Goal: Information Seeking & Learning: Learn about a topic

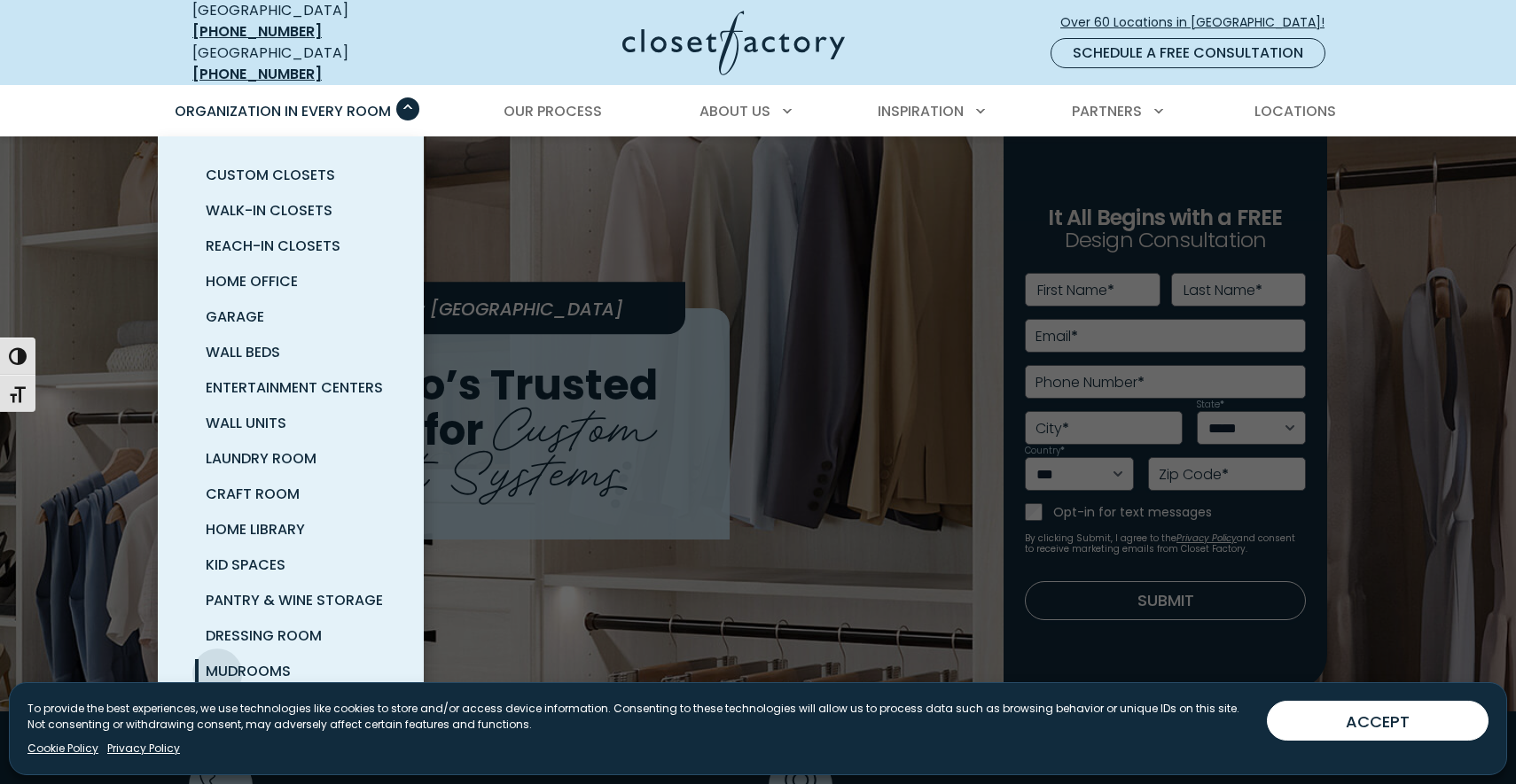
click at [217, 661] on span "Mudrooms" at bounding box center [248, 671] width 85 height 20
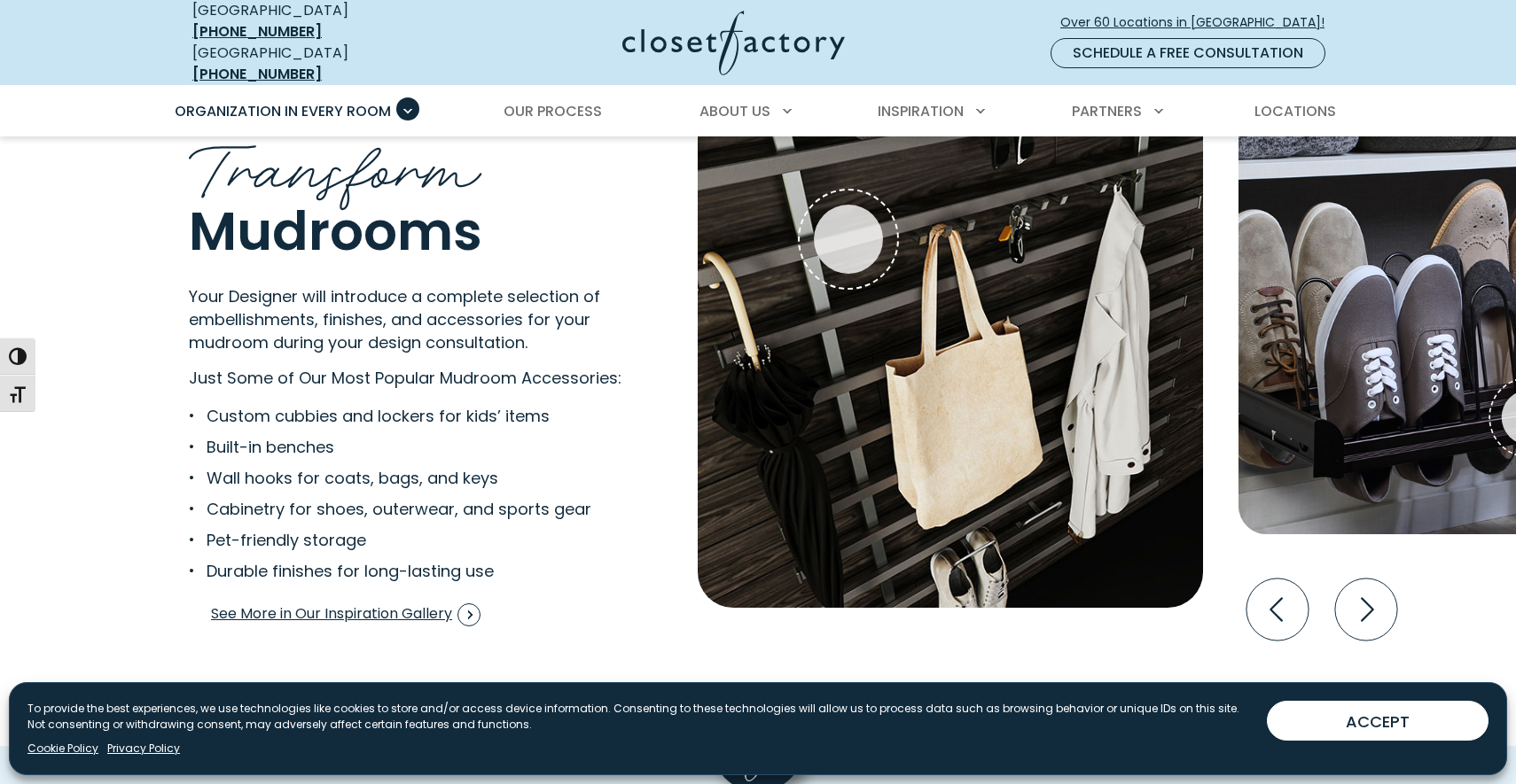
scroll to position [3424, 0]
click at [252, 612] on span "See More in Our Inspiration Gallery" at bounding box center [345, 614] width 270 height 23
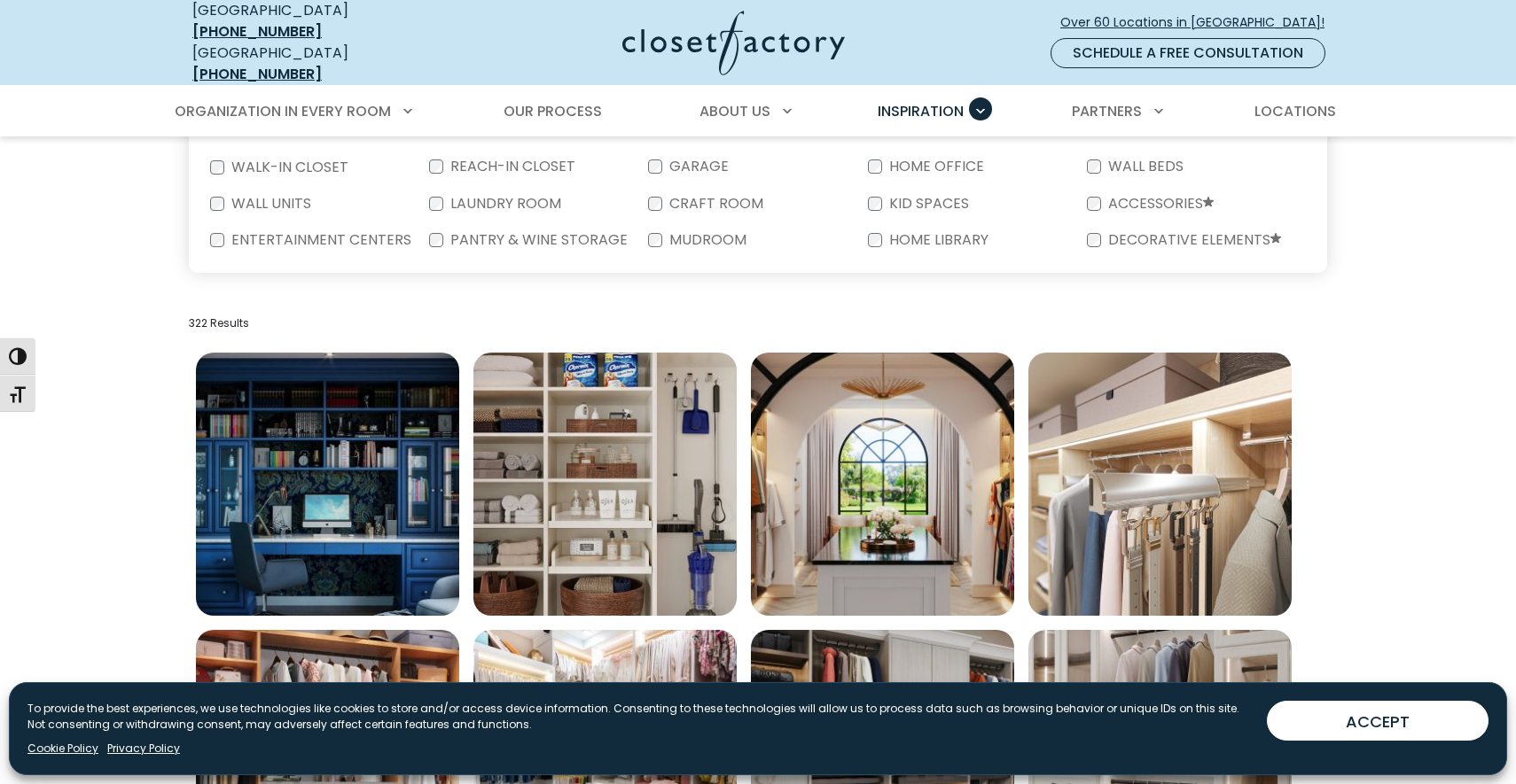
scroll to position [405, 0]
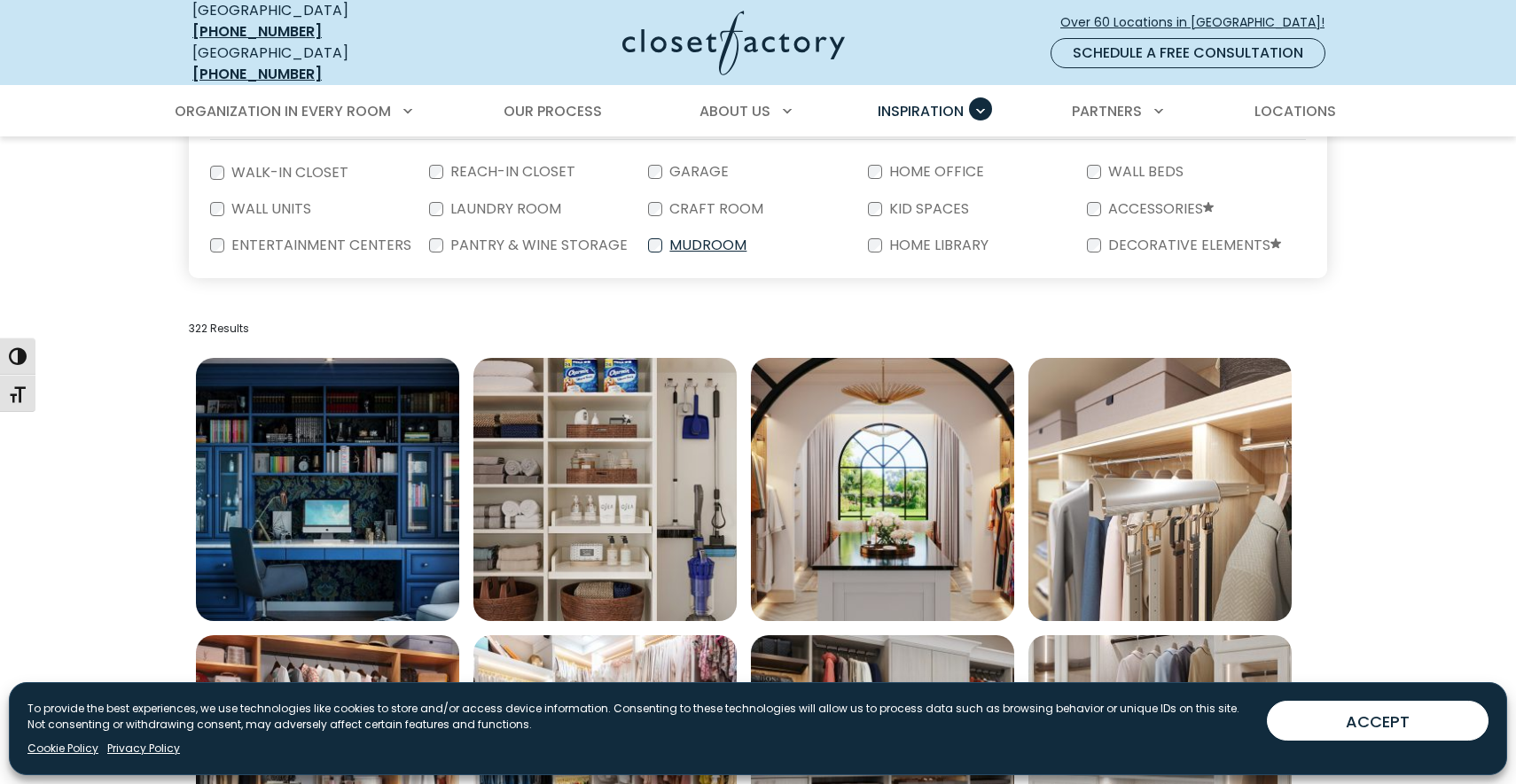
click at [675, 241] on label "Mudroom" at bounding box center [706, 246] width 88 height 14
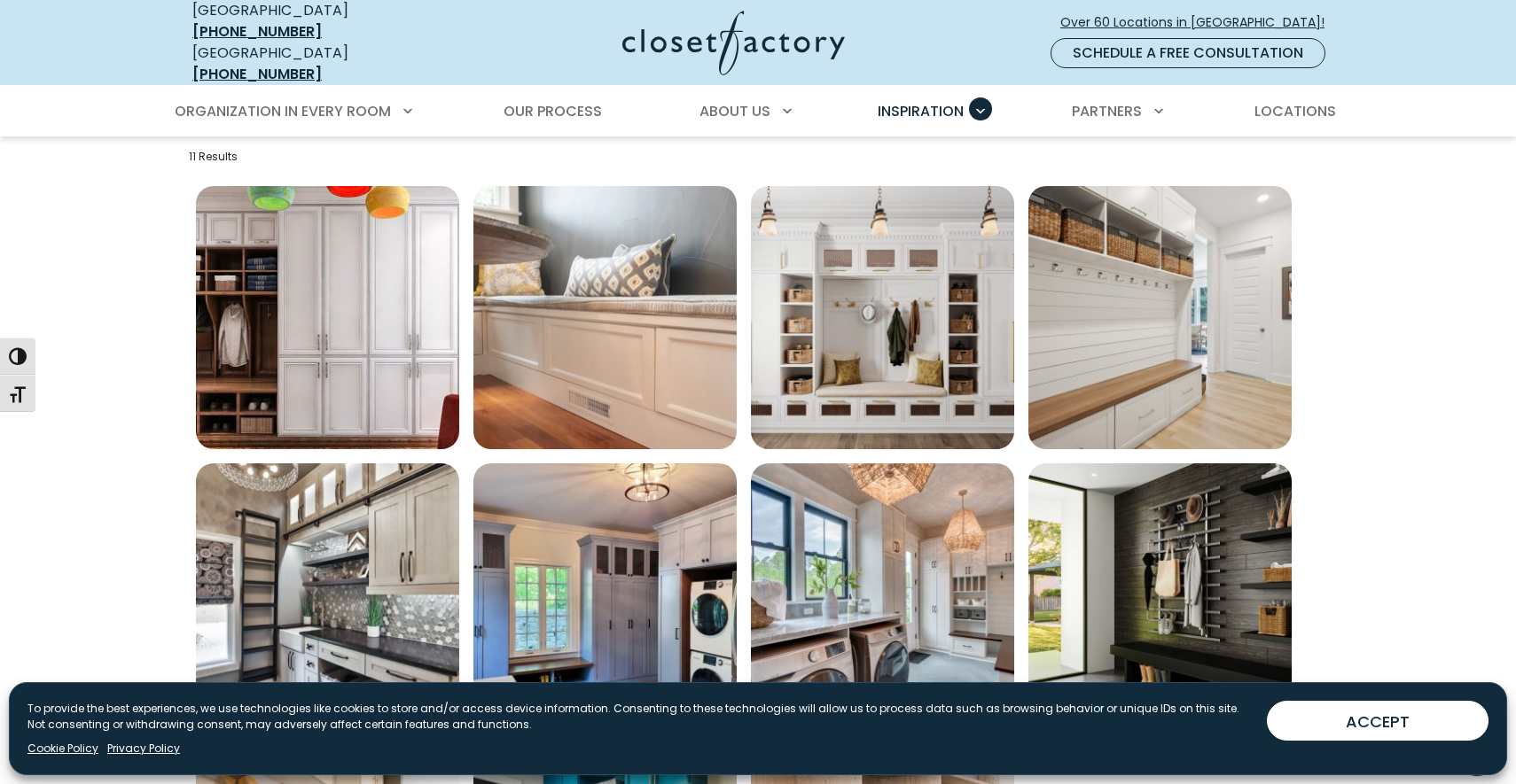
scroll to position [574, 0]
